Goal: Find specific page/section: Find specific page/section

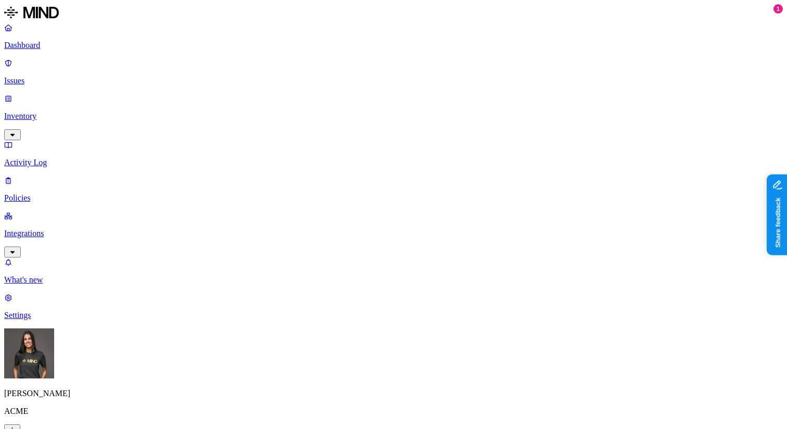
type input "phi"
click at [257, 99] on span "Endpoint" at bounding box center [246, 103] width 31 height 9
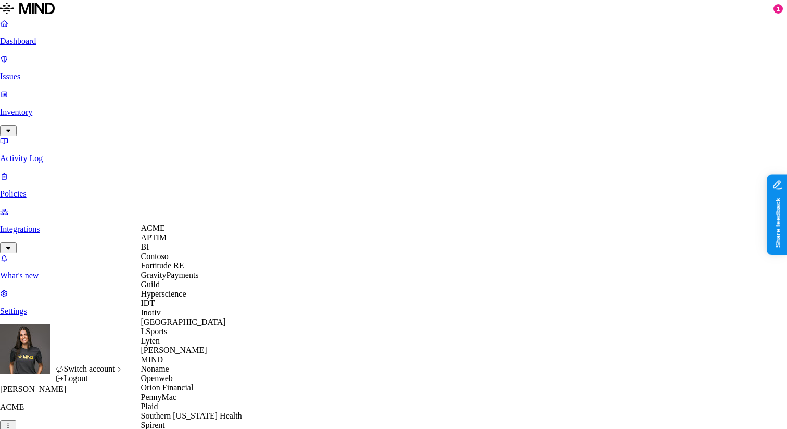
scroll to position [175, 0]
click at [176, 355] on div "MIND" at bounding box center [191, 359] width 101 height 9
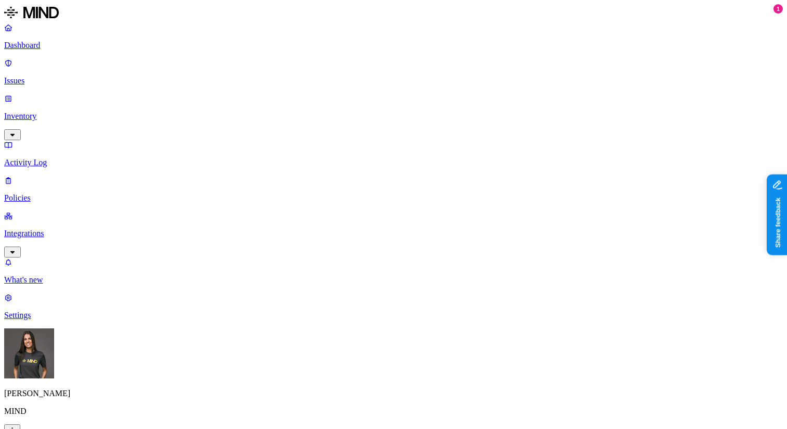
drag, startPoint x: 660, startPoint y: 84, endPoint x: 694, endPoint y: 83, distance: 34.4
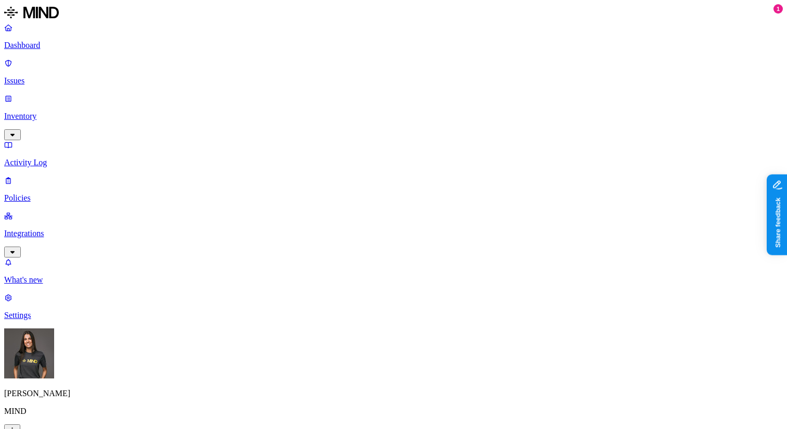
drag, startPoint x: 501, startPoint y: 79, endPoint x: 574, endPoint y: 90, distance: 73.3
